Goal: Transaction & Acquisition: Purchase product/service

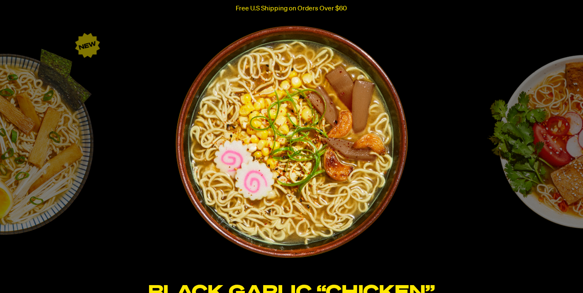
scroll to position [1513, 0]
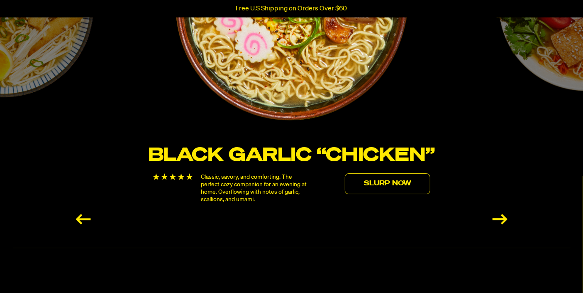
click at [368, 185] on link "Slurp Now" at bounding box center [388, 183] width 86 height 21
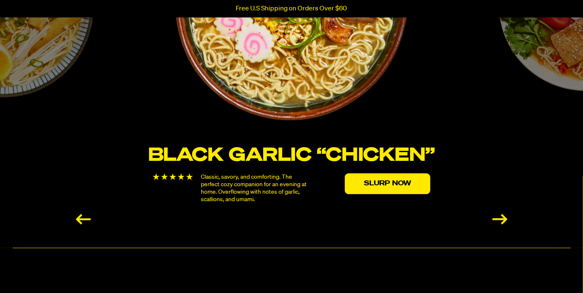
click at [503, 221] on div "Next slide" at bounding box center [500, 219] width 15 height 10
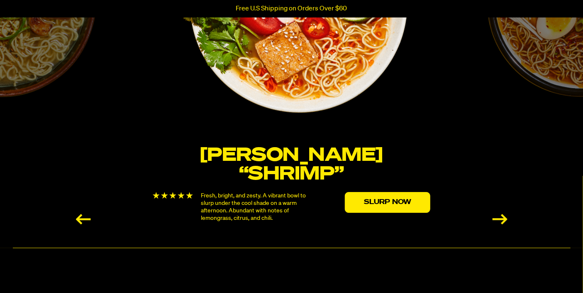
click at [503, 221] on div "Next slide" at bounding box center [500, 219] width 15 height 10
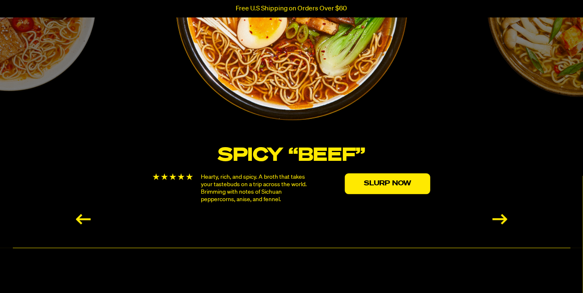
click at [86, 218] on div "Previous slide" at bounding box center [83, 219] width 15 height 10
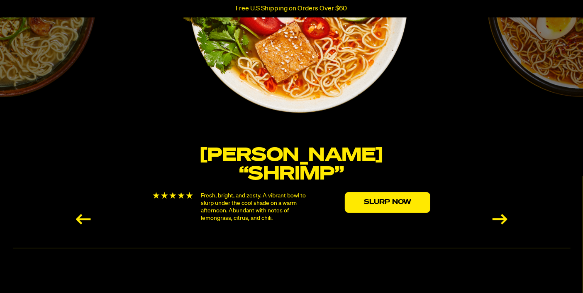
click at [86, 218] on div "Previous slide" at bounding box center [83, 219] width 15 height 10
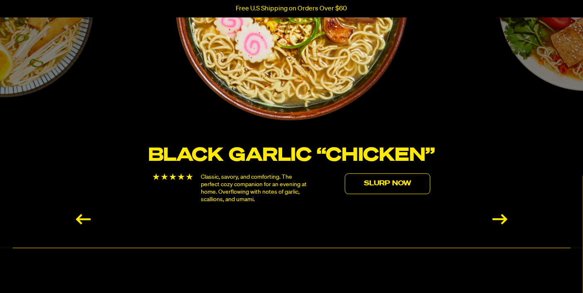
click at [370, 183] on link "Slurp Now" at bounding box center [388, 183] width 86 height 21
click at [388, 184] on link "Slurp Now" at bounding box center [388, 183] width 86 height 21
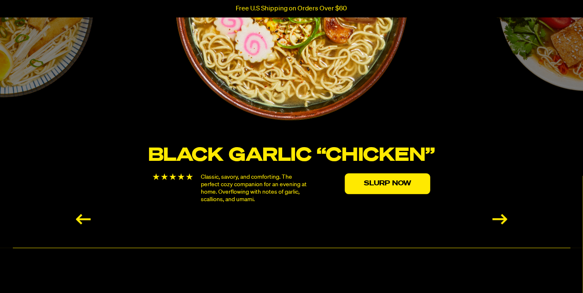
click at [83, 220] on div "Previous slide" at bounding box center [83, 219] width 15 height 10
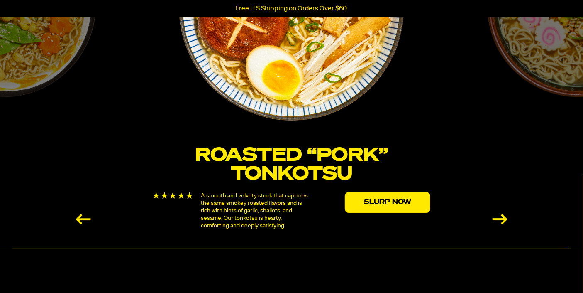
click at [392, 203] on link "Slurp Now" at bounding box center [388, 202] width 86 height 21
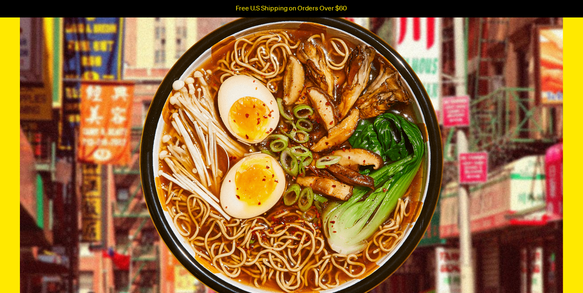
scroll to position [0, 0]
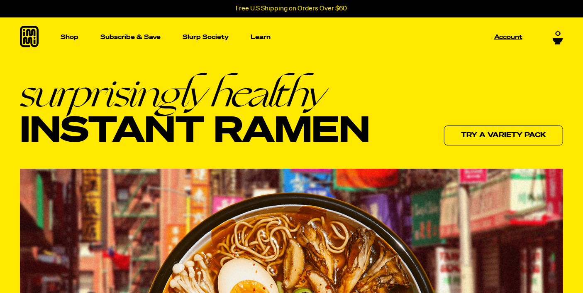
click at [509, 37] on p "Account" at bounding box center [509, 37] width 28 height 6
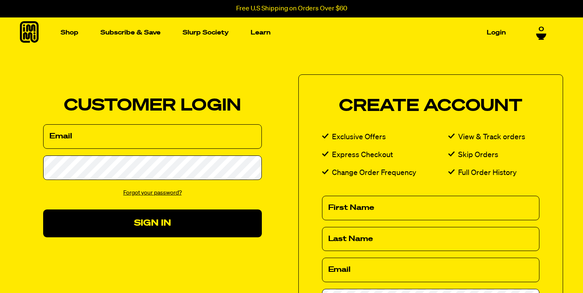
click at [216, 138] on input "Email" at bounding box center [152, 136] width 219 height 24
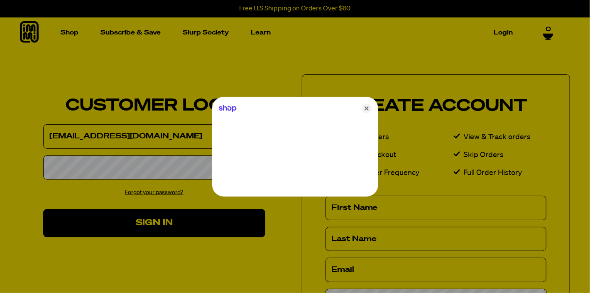
type input "[EMAIL_ADDRESS][DOMAIN_NAME]"
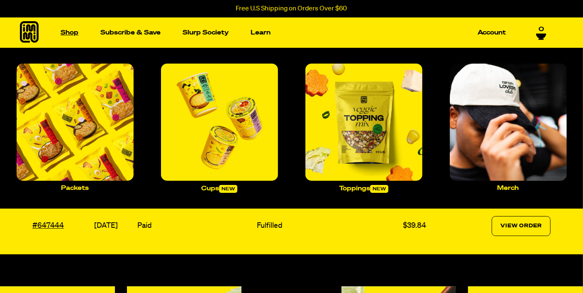
click at [73, 34] on link "Shop" at bounding box center [69, 32] width 24 height 13
click at [211, 135] on img "Main navigation" at bounding box center [219, 122] width 117 height 117
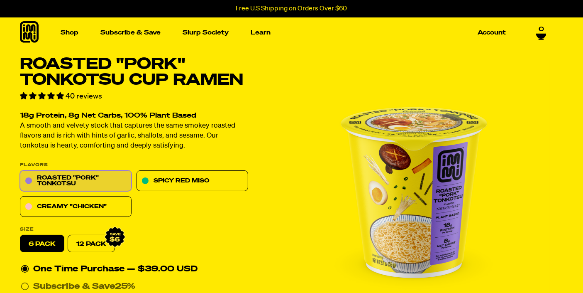
scroll to position [46, 0]
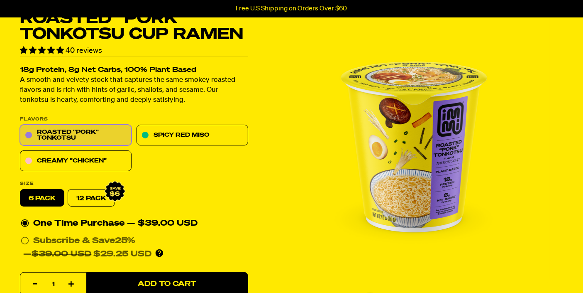
click at [46, 196] on label "6 pack" at bounding box center [42, 197] width 44 height 17
click at [20, 190] on input "6 pack" at bounding box center [20, 189] width 0 height 0
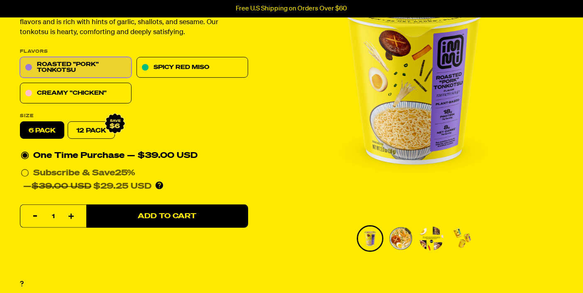
scroll to position [137, 0]
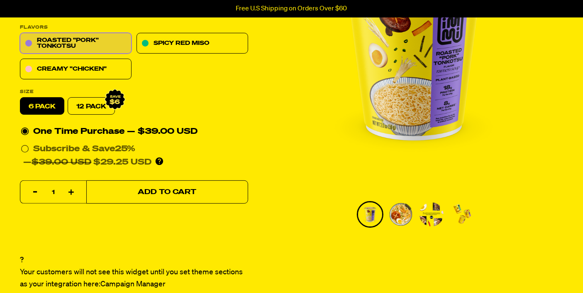
click at [175, 189] on span "Add to Cart" at bounding box center [167, 192] width 59 height 7
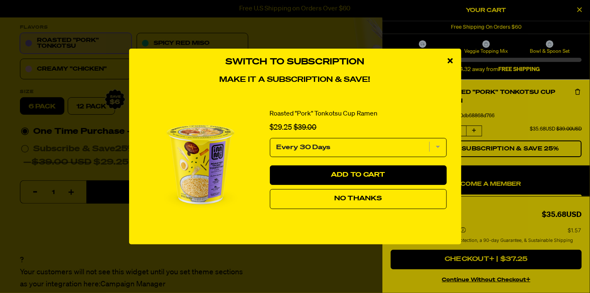
click at [362, 201] on button "No Thanks" at bounding box center [358, 199] width 177 height 20
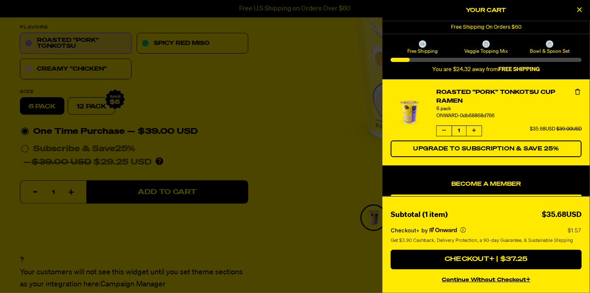
click at [297, 100] on div at bounding box center [295, 146] width 590 height 293
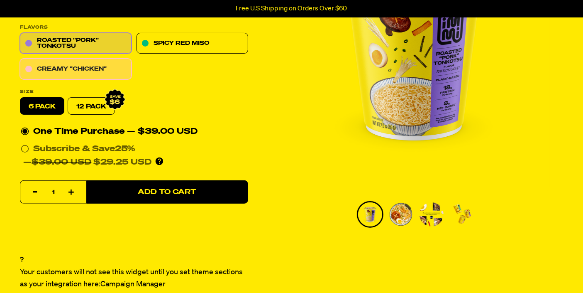
click at [96, 66] on link "Creamy "Chicken"" at bounding box center [76, 69] width 112 height 21
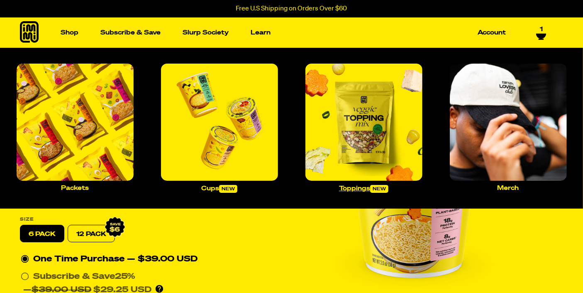
click at [346, 125] on img "Main navigation" at bounding box center [364, 122] width 117 height 117
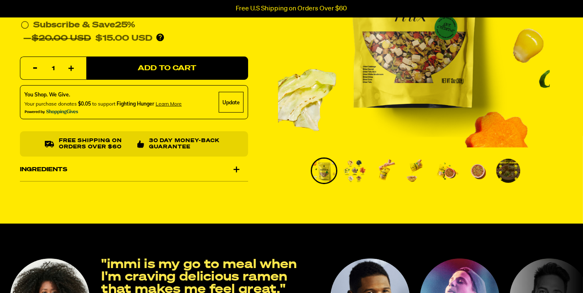
scroll to position [183, 0]
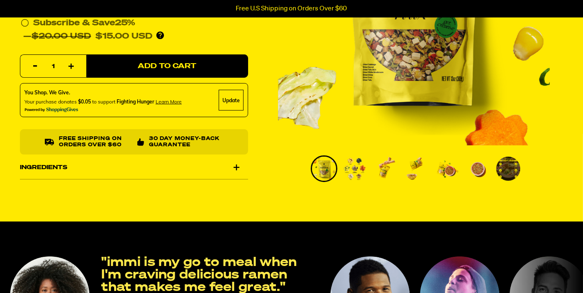
drag, startPoint x: 353, startPoint y: 169, endPoint x: 355, endPoint y: 173, distance: 5.1
click at [355, 172] on img "Go to slide 2" at bounding box center [355, 169] width 24 height 24
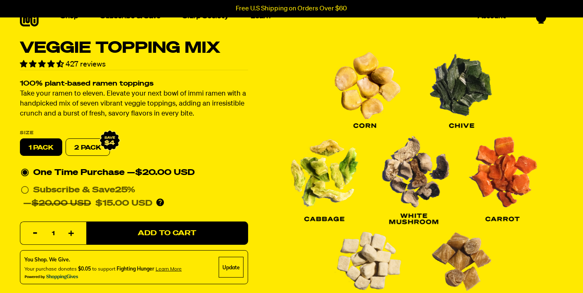
scroll to position [0, 0]
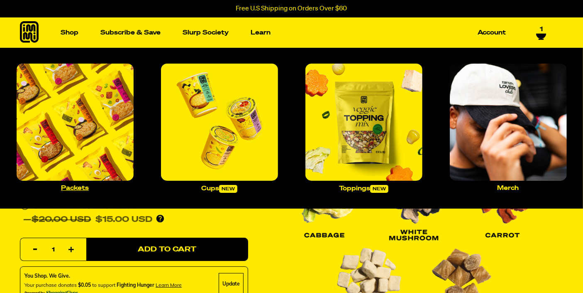
click at [78, 119] on img "Main navigation" at bounding box center [75, 122] width 117 height 117
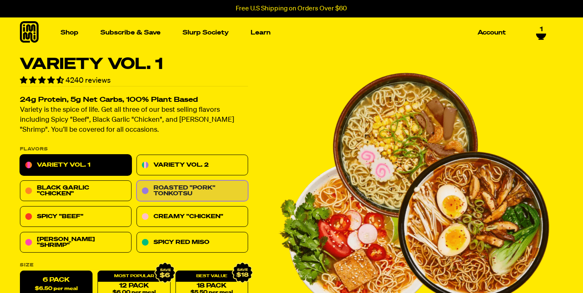
click at [171, 200] on link "Roasted "Pork" Tonkotsu" at bounding box center [193, 191] width 112 height 21
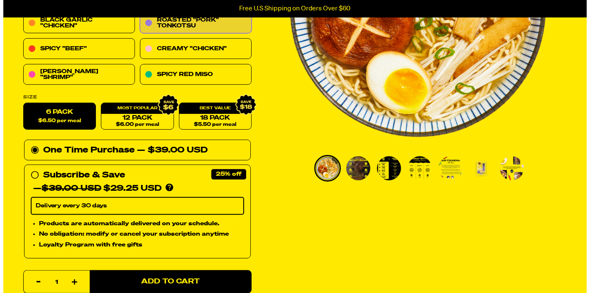
scroll to position [229, 0]
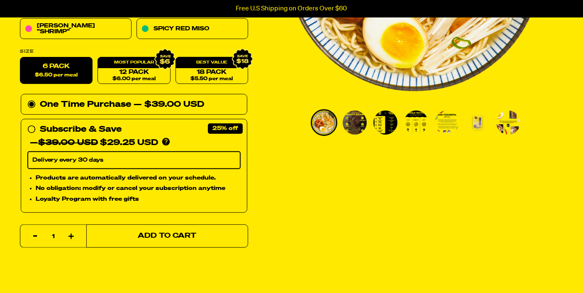
click at [170, 238] on span "Add to Cart" at bounding box center [167, 236] width 59 height 7
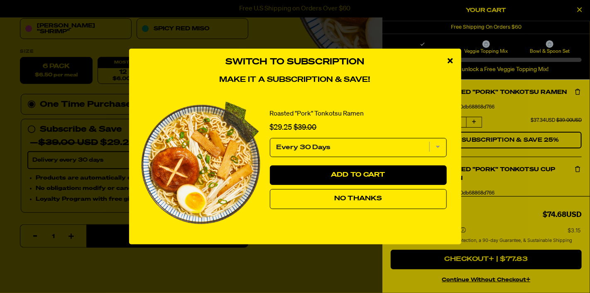
click at [378, 201] on span "No Thanks" at bounding box center [358, 198] width 48 height 7
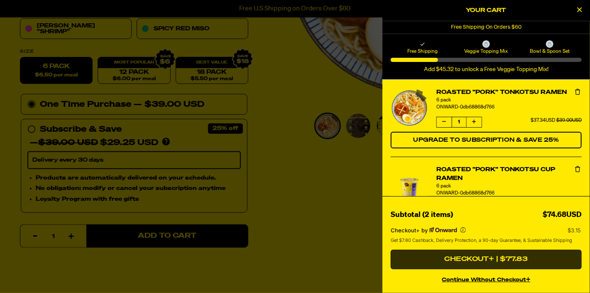
click at [481, 259] on button "Checkout+ | $77.83" at bounding box center [486, 260] width 191 height 20
